Goal: Navigation & Orientation: Find specific page/section

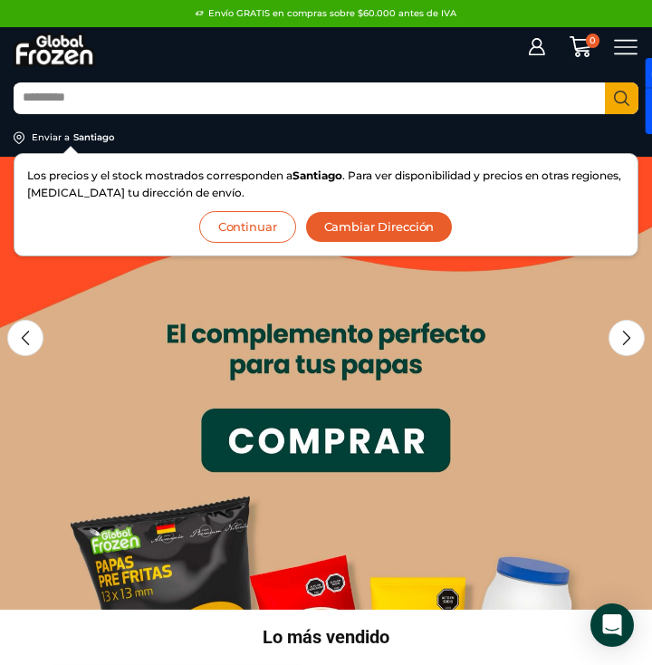
click at [359, 232] on button "Cambiar Dirección" at bounding box center [379, 227] width 148 height 32
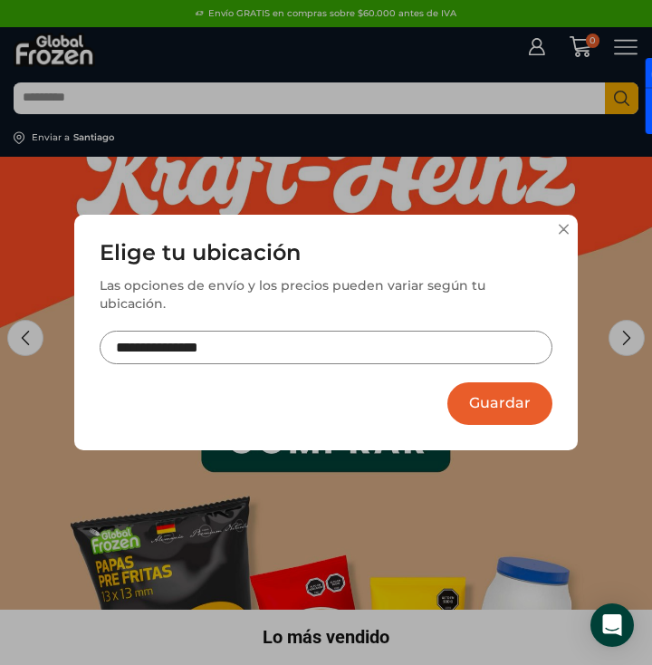
click at [571, 235] on div "**********" at bounding box center [325, 333] width 503 height 236
click at [562, 234] on button at bounding box center [563, 229] width 11 height 11
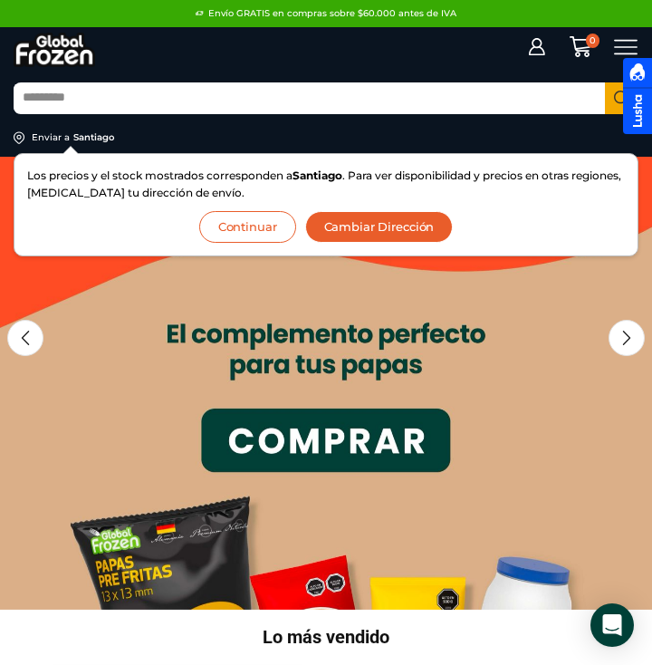
click at [370, 231] on button "Cambiar Dirección" at bounding box center [379, 227] width 148 height 32
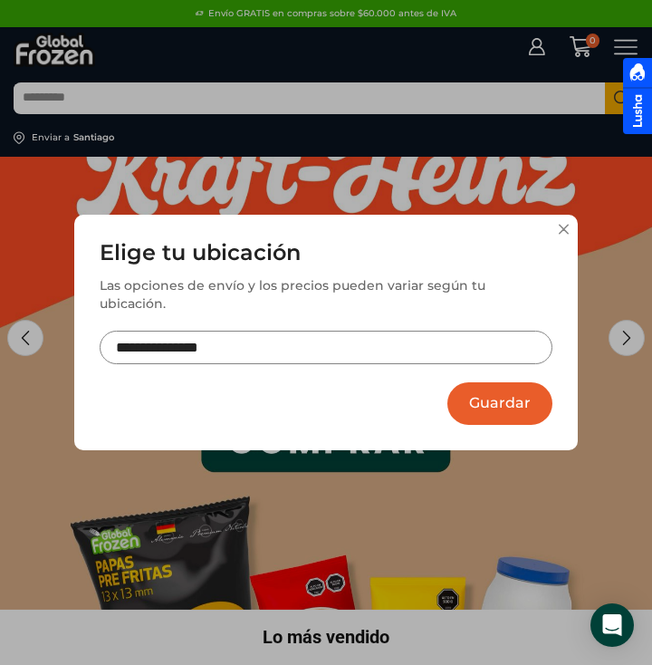
click at [563, 234] on button at bounding box center [563, 229] width 11 height 11
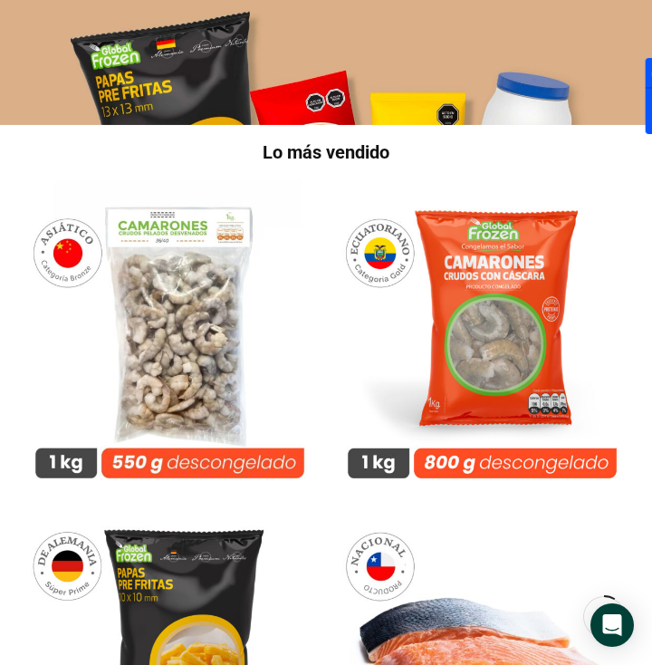
scroll to position [986, 0]
